Goal: Task Accomplishment & Management: Manage account settings

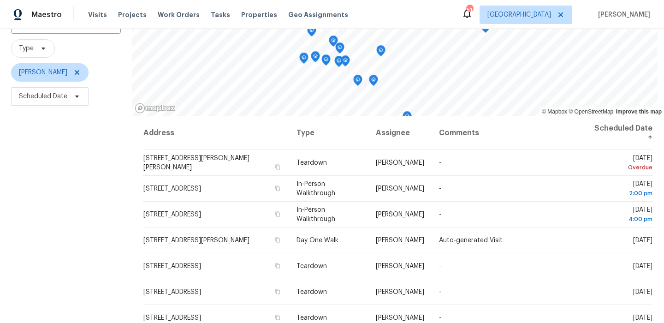
scroll to position [130, 0]
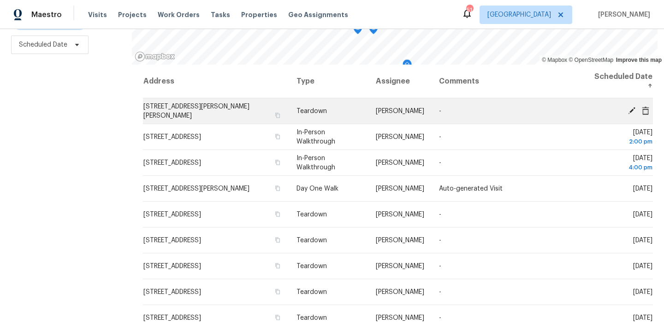
click at [632, 108] on icon at bounding box center [631, 109] width 7 height 7
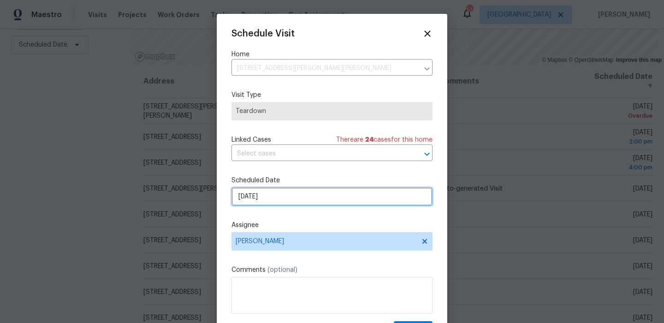
click at [271, 194] on input "8/21/2025" at bounding box center [331, 196] width 201 height 18
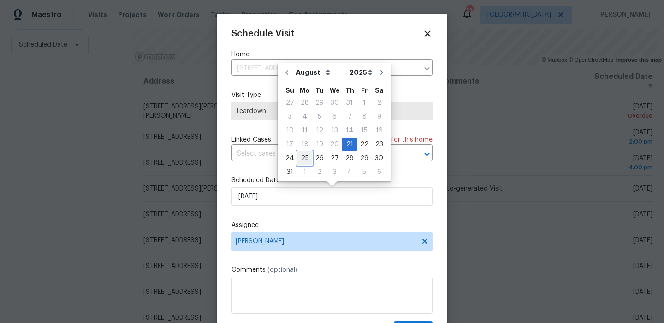
click at [303, 153] on div "25" at bounding box center [304, 158] width 15 height 13
type input "8/25/2025"
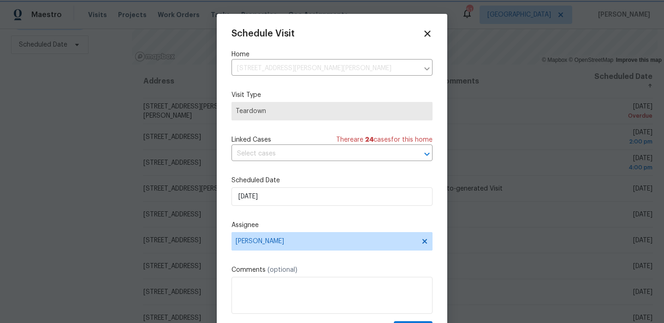
scroll to position [17, 0]
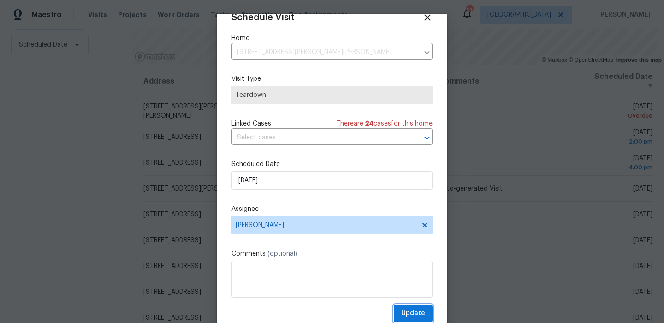
click at [402, 318] on span "Update" at bounding box center [413, 313] width 24 height 12
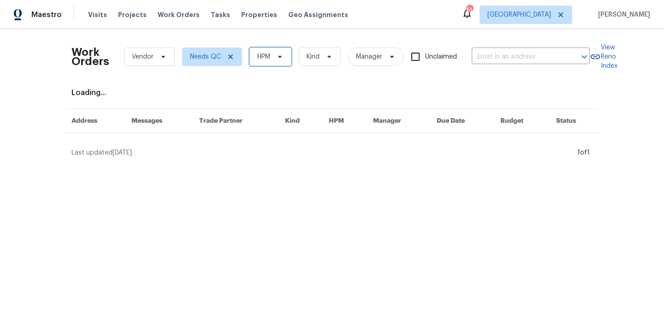
click at [276, 62] on span "HPM" at bounding box center [270, 56] width 42 height 18
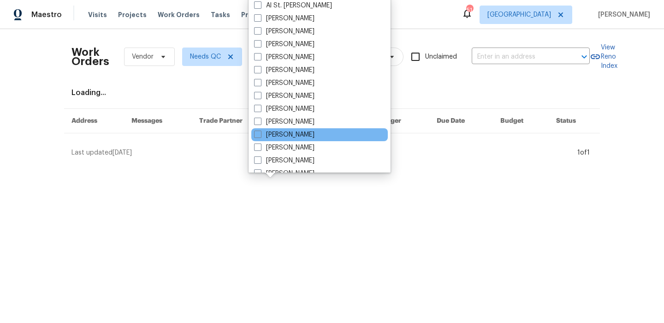
scroll to position [91, 0]
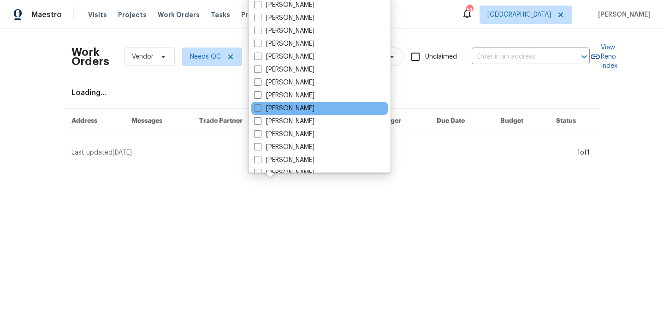
click at [340, 113] on div "[PERSON_NAME]" at bounding box center [319, 108] width 136 height 13
click at [314, 110] on label "[PERSON_NAME]" at bounding box center [284, 108] width 60 height 9
click at [260, 110] on input "[PERSON_NAME]" at bounding box center [257, 107] width 6 height 6
checkbox input "true"
